Goal: Complete application form

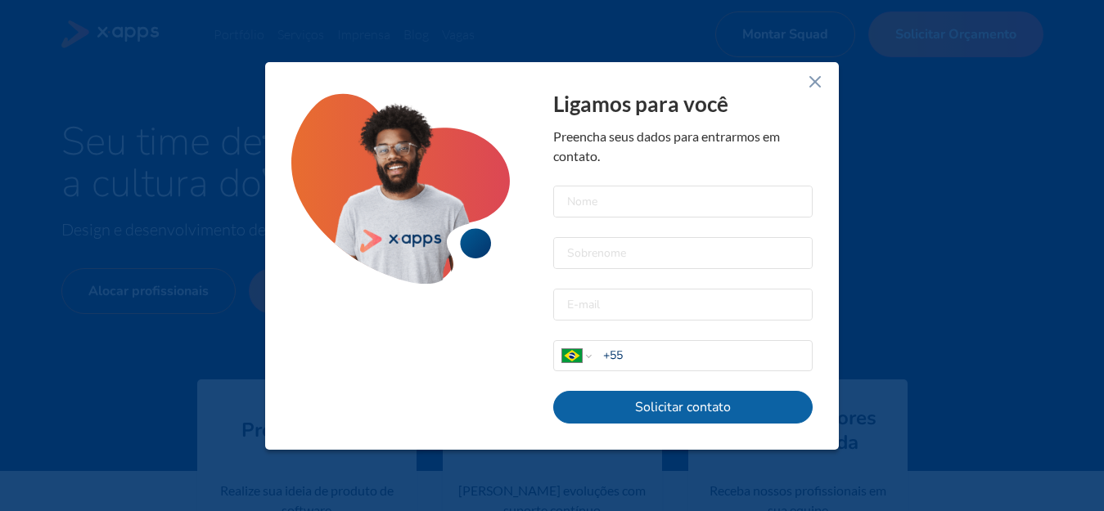
select select "BR"
click at [597, 200] on input at bounding box center [683, 202] width 258 height 30
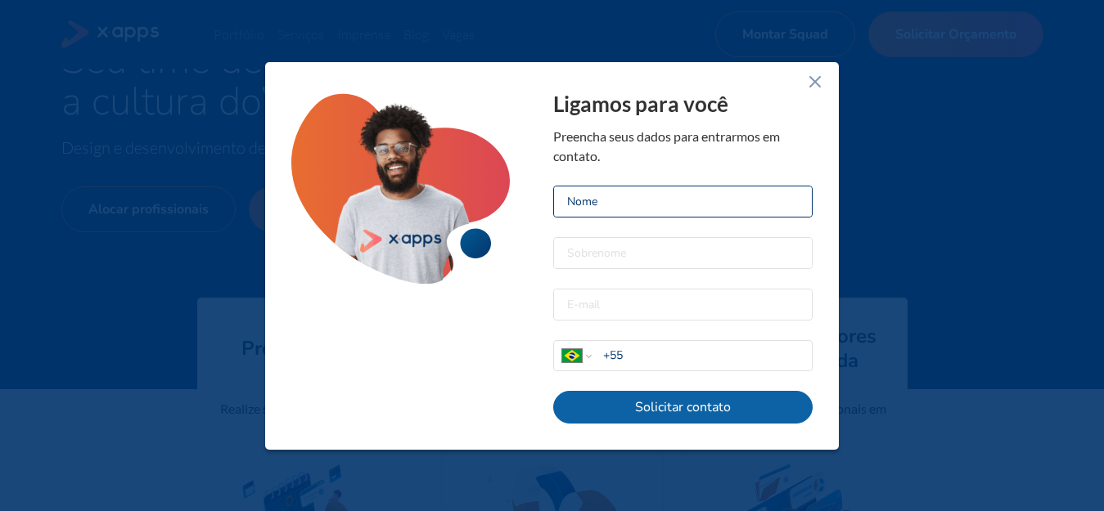
click at [621, 197] on input at bounding box center [683, 202] width 258 height 30
click at [617, 208] on input at bounding box center [683, 202] width 258 height 30
type input "G"
type input "Vanessa"
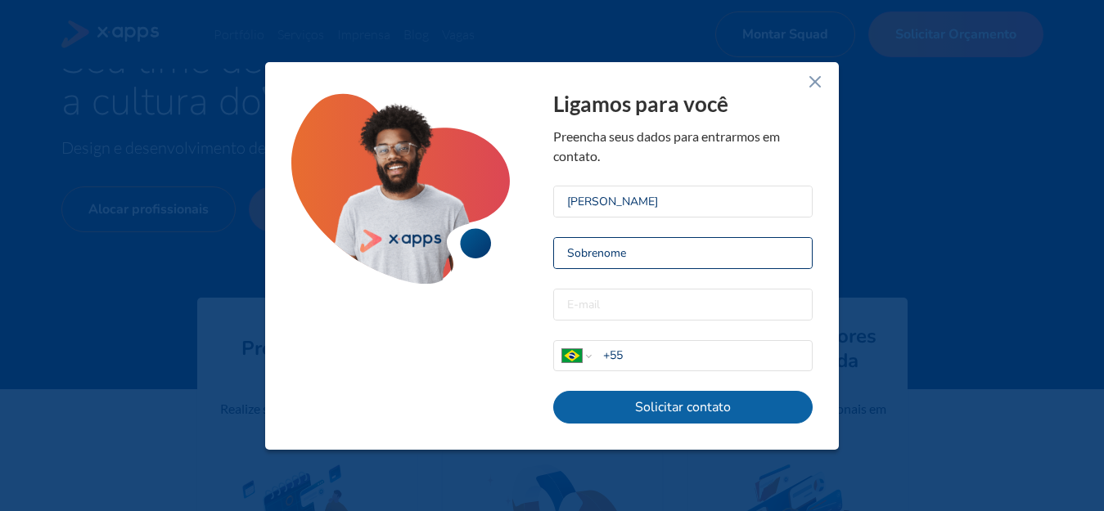
click at [677, 254] on input at bounding box center [683, 253] width 258 height 30
click at [572, 245] on input "ribeiro" at bounding box center [683, 253] width 258 height 30
type input "Ribeiro"
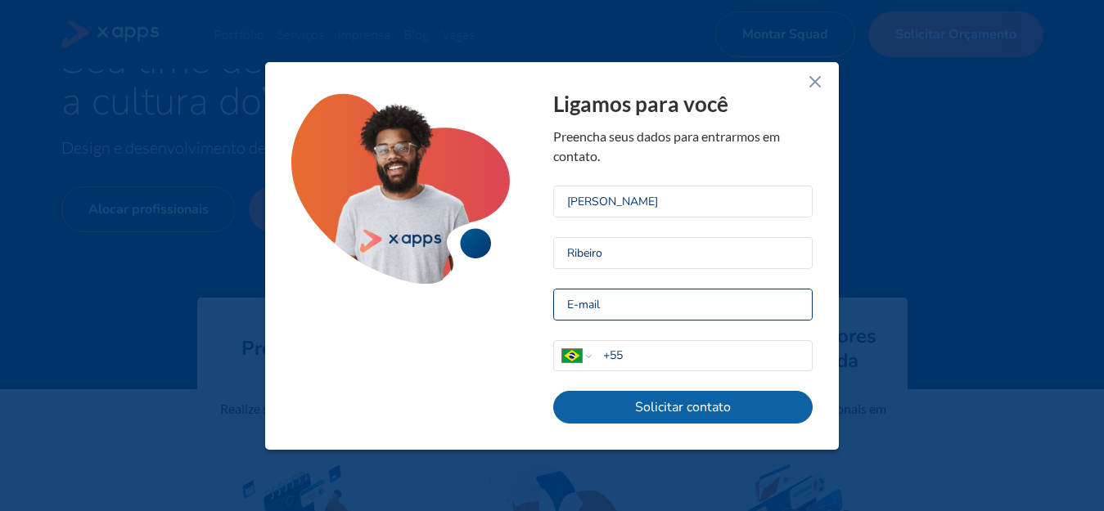
click at [607, 294] on input "email" at bounding box center [683, 305] width 258 height 30
paste input "supercontas21@gmail.com"
type input "supercontas21@gmail.com"
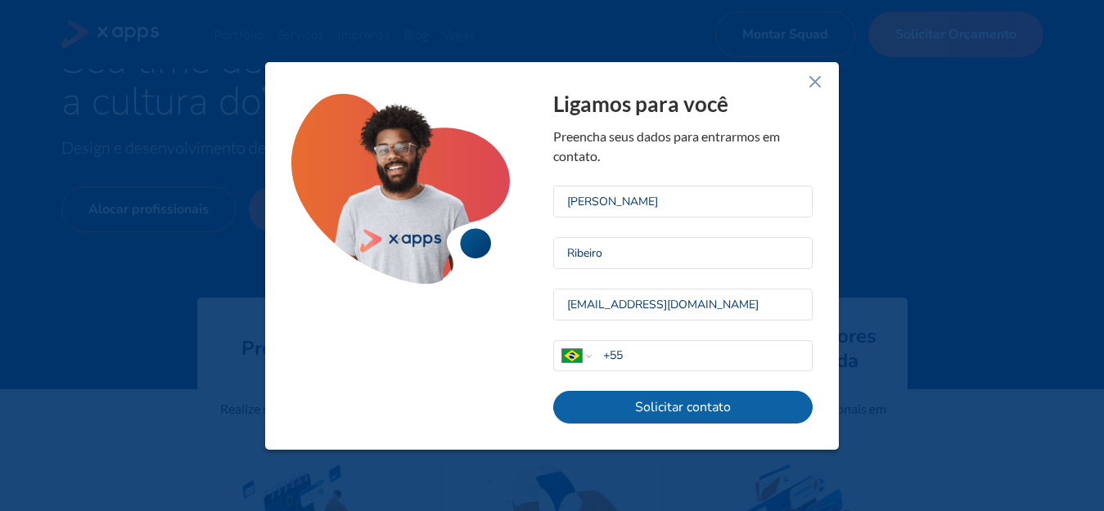
click at [644, 343] on div "Afghanistan Åland Islands Albania Algeria American Samoa Andorra Angola Anguill…" at bounding box center [683, 355] width 258 height 29
click at [641, 353] on input "+55" at bounding box center [707, 355] width 209 height 17
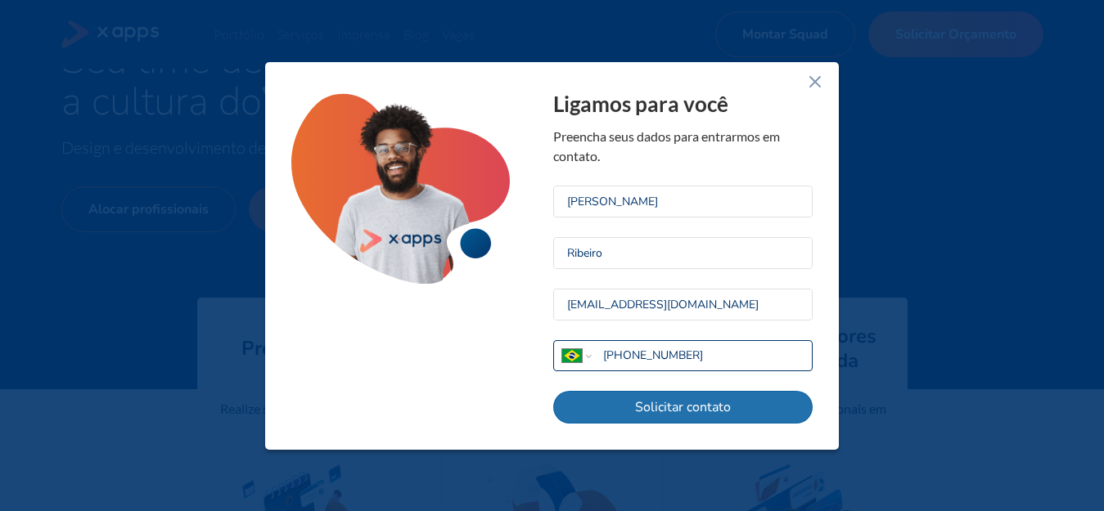
type input "+55 11 94333 7050"
click at [735, 420] on button "Solicitar contato" at bounding box center [682, 407] width 259 height 33
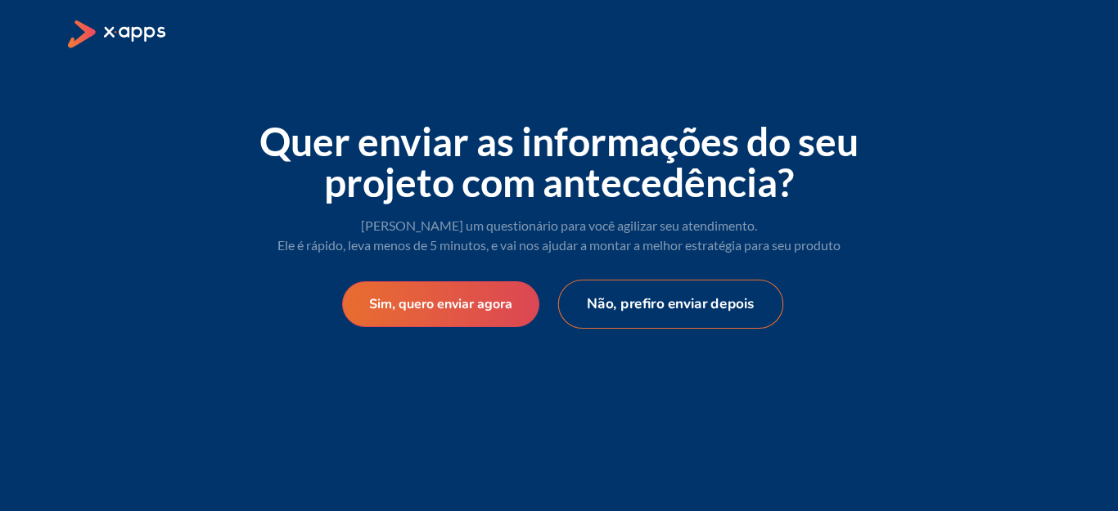
click at [663, 313] on button "Não, prefiro enviar depois" at bounding box center [671, 304] width 226 height 49
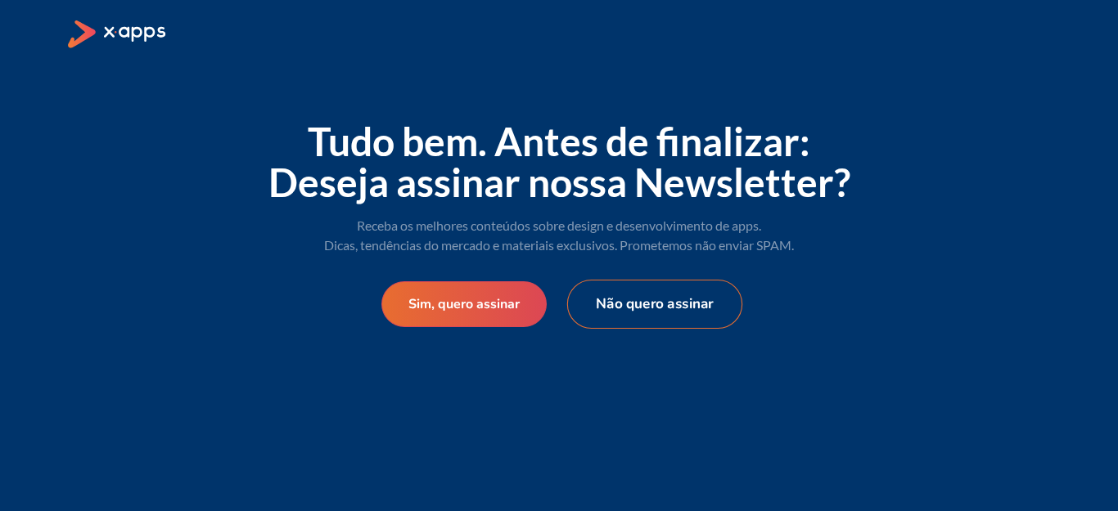
click at [663, 313] on button "Não quero assinar" at bounding box center [654, 304] width 175 height 49
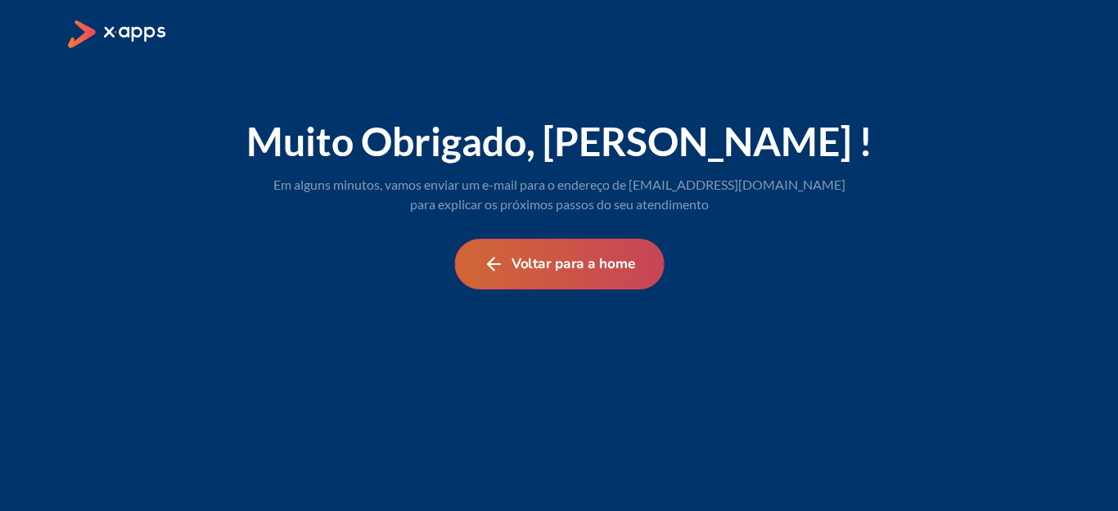
click at [574, 258] on button "Voltar para a home" at bounding box center [558, 264] width 209 height 51
